Goal: Transaction & Acquisition: Purchase product/service

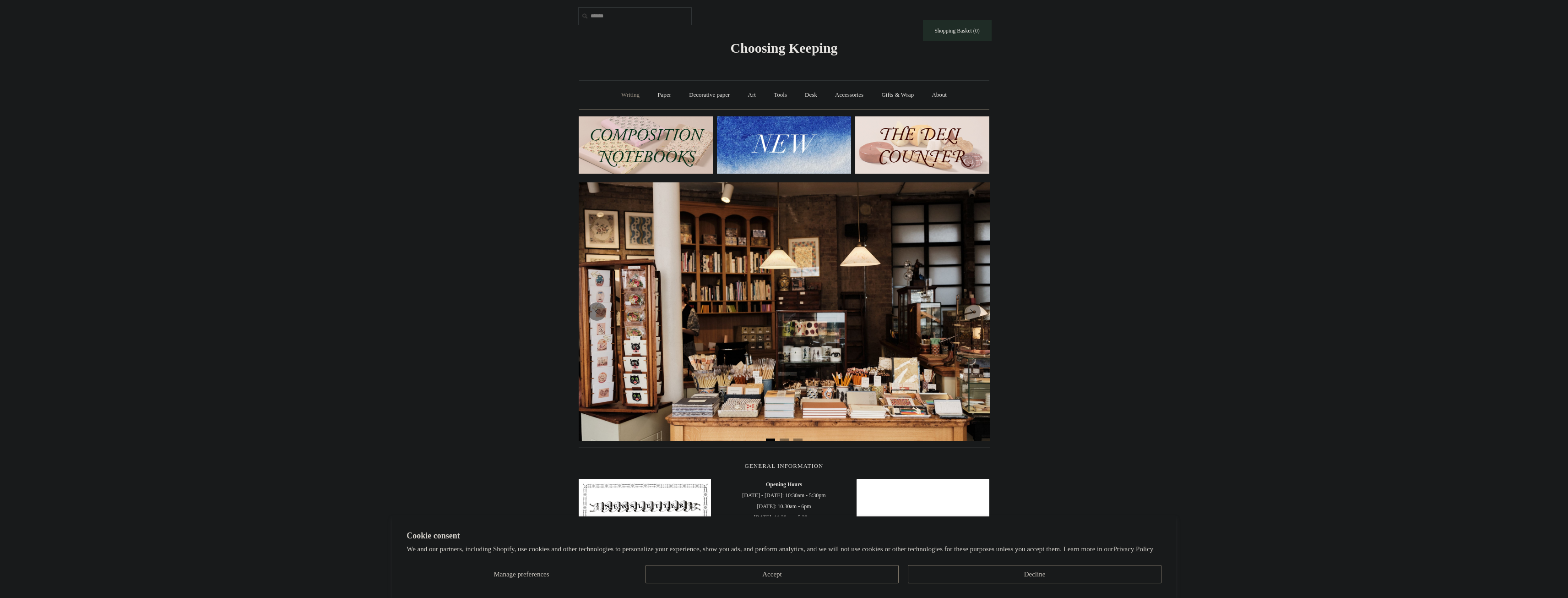
click at [635, 92] on link "Writing +" at bounding box center [630, 95] width 35 height 24
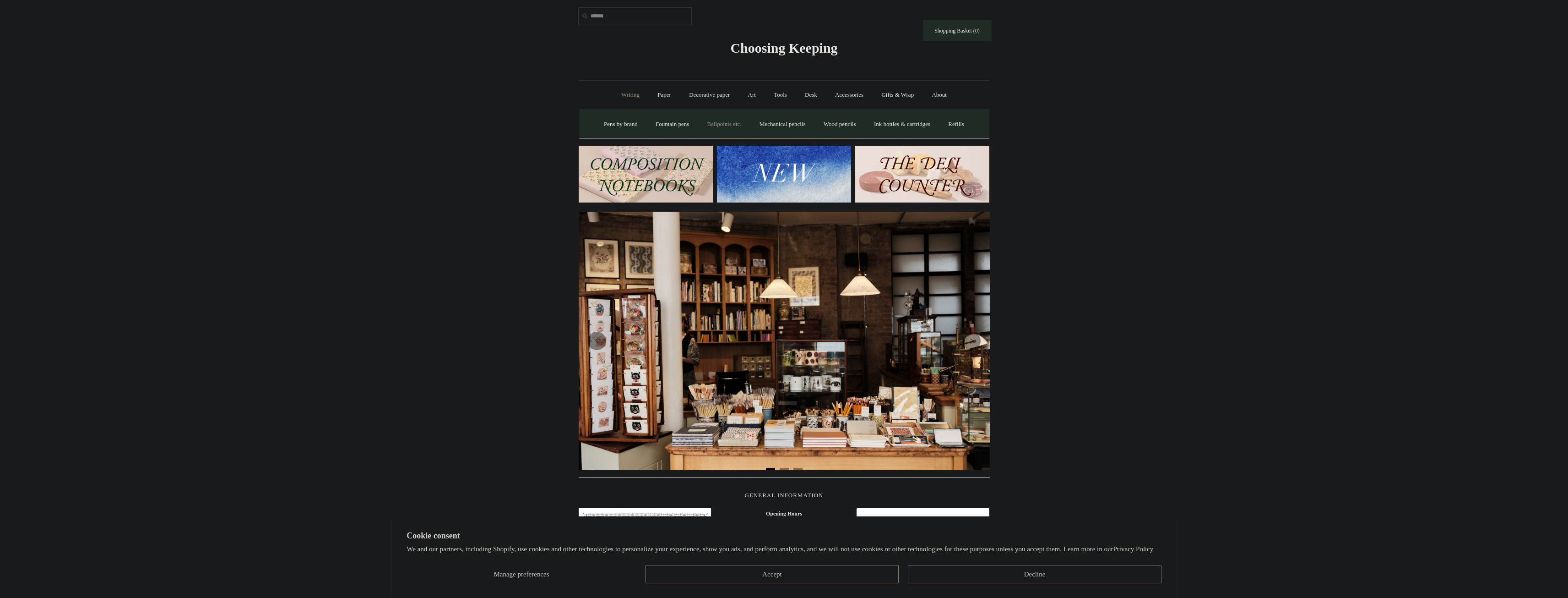
click at [708, 124] on link "Ballpoints etc. +" at bounding box center [724, 124] width 51 height 24
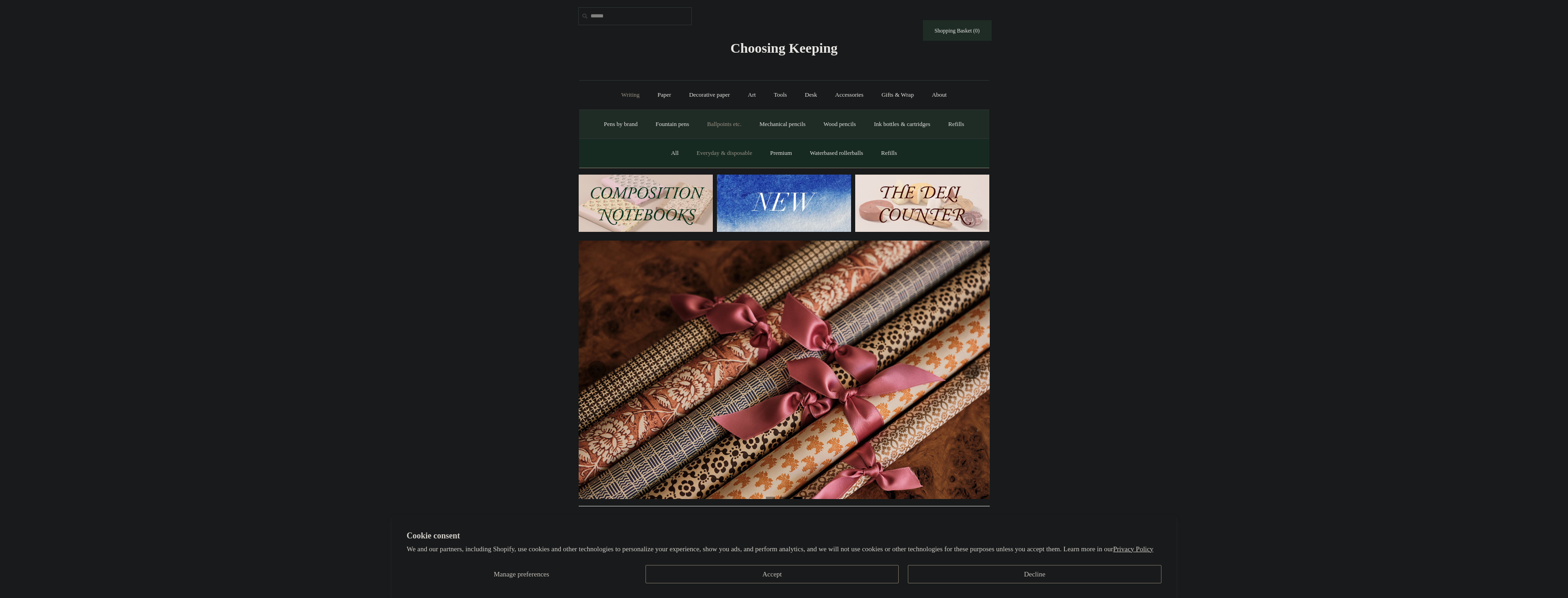
scroll to position [0, 822]
click at [694, 149] on link "Everyday & disposable" at bounding box center [724, 153] width 72 height 24
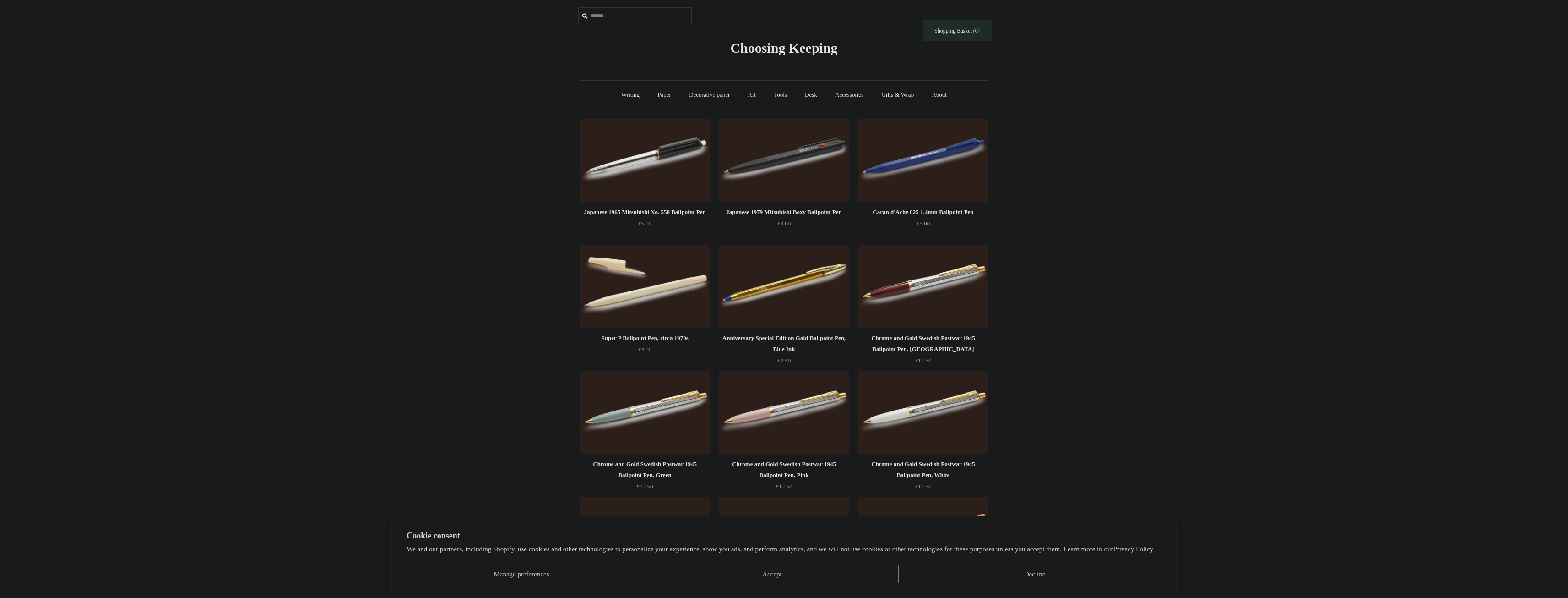
click at [771, 586] on section "Cookie consent We and our partners, including Shopify, use cookies and other te…" at bounding box center [784, 557] width 784 height 82
click at [778, 574] on button "Accept" at bounding box center [772, 574] width 254 height 18
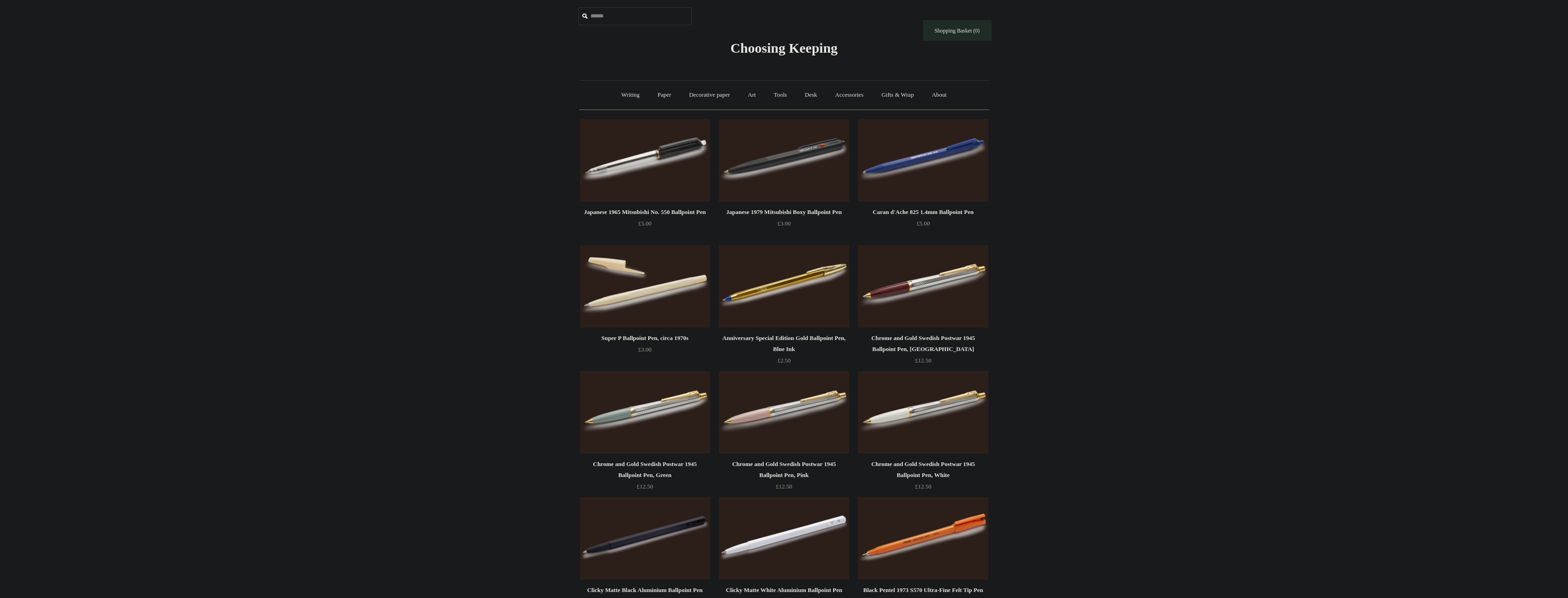
click at [807, 171] on img at bounding box center [784, 160] width 130 height 82
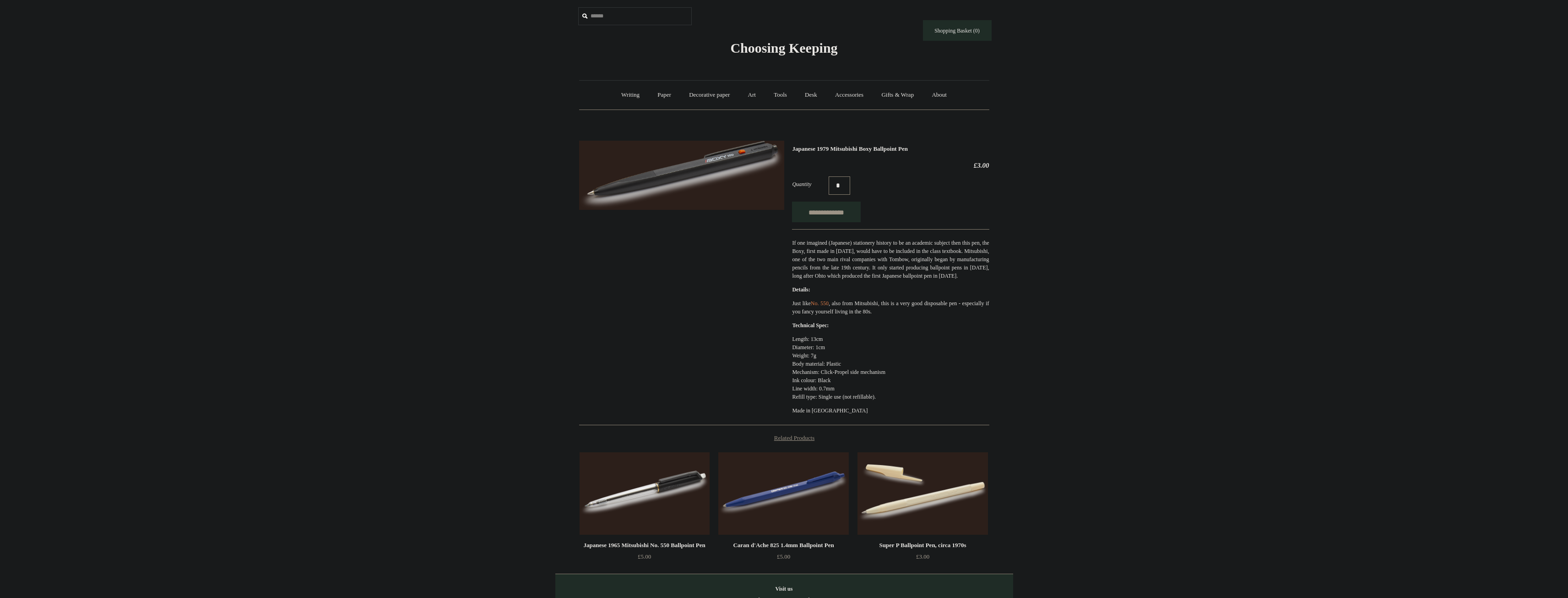
click at [730, 236] on div "**********" at bounding box center [784, 280] width 410 height 292
click at [732, 209] on img at bounding box center [681, 175] width 205 height 69
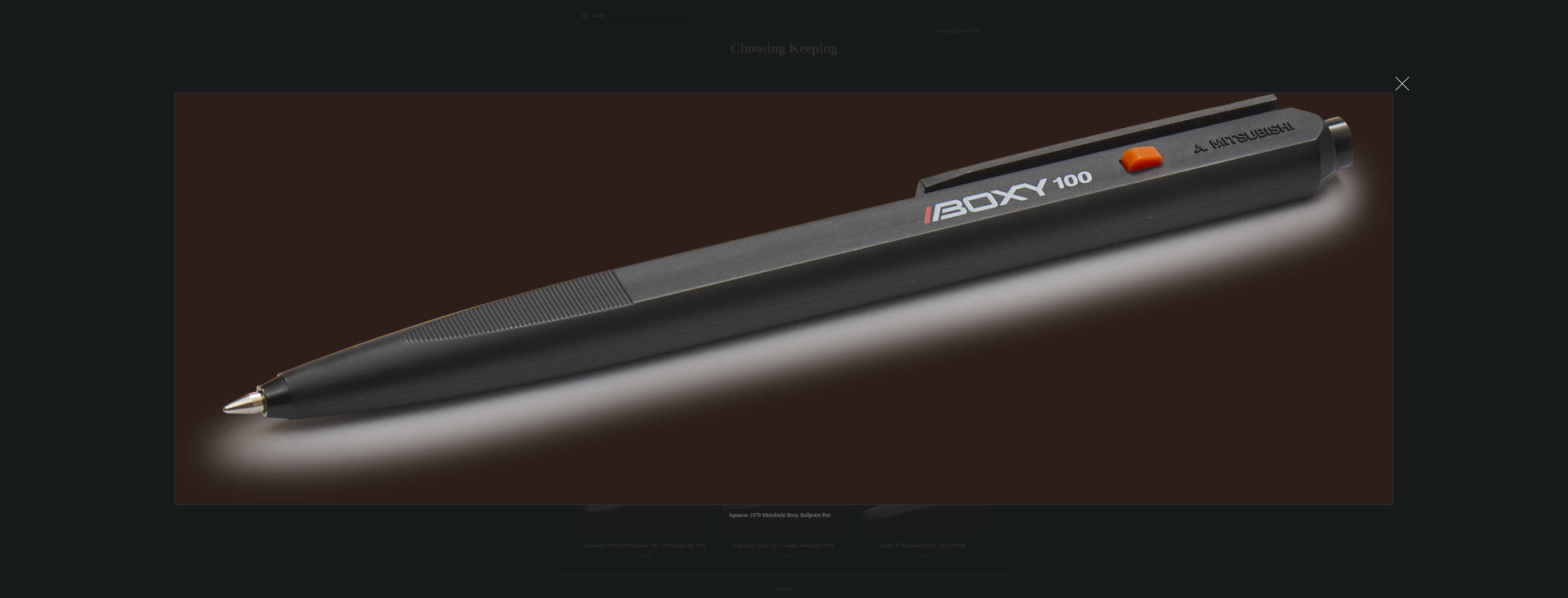
click at [1429, 98] on div at bounding box center [784, 362] width 1568 height 725
